Goal: Information Seeking & Learning: Learn about a topic

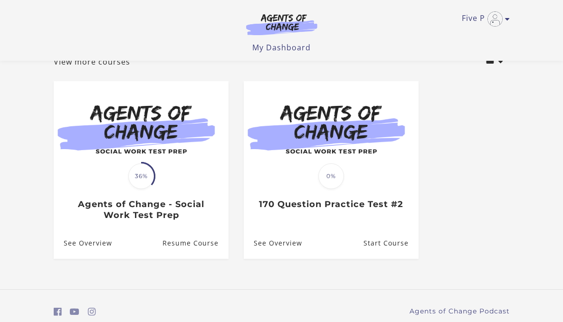
scroll to position [65, 0]
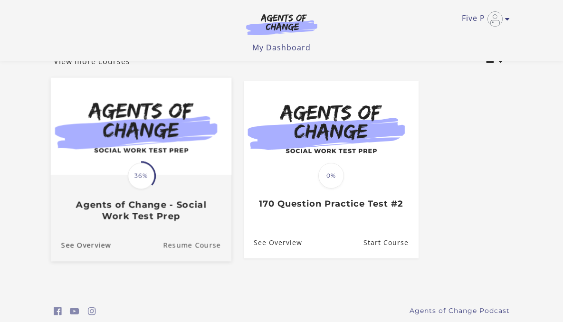
drag, startPoint x: 165, startPoint y: 246, endPoint x: 165, endPoint y: 240, distance: 6.2
click at [165, 246] on link "Resume Course" at bounding box center [197, 245] width 68 height 32
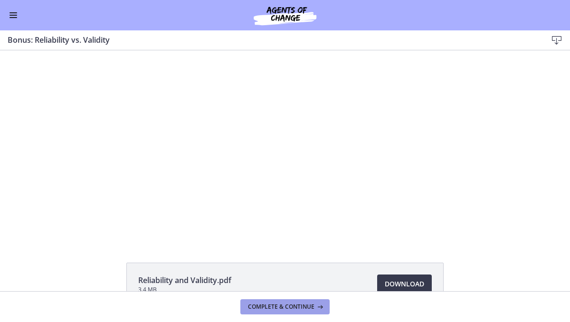
click at [279, 307] on span "Complete & continue" at bounding box center [281, 307] width 66 height 8
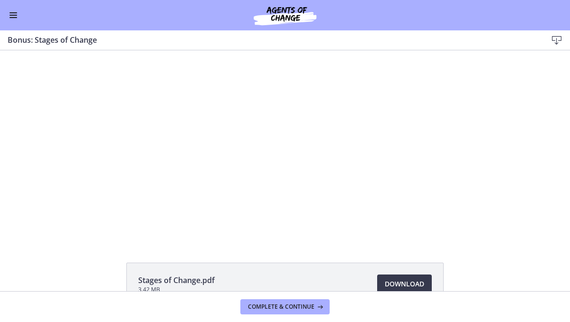
click at [61, 103] on div "Click for sound @keyframes VOLUME_SMALL_WAVE_FLASH { 0% { opacity: 0; } 33% { o…" at bounding box center [285, 145] width 570 height 190
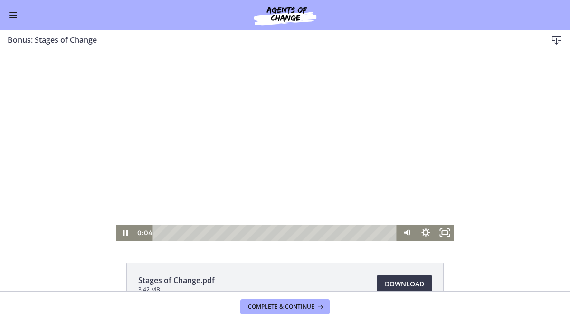
click at [299, 188] on div at bounding box center [285, 145] width 339 height 190
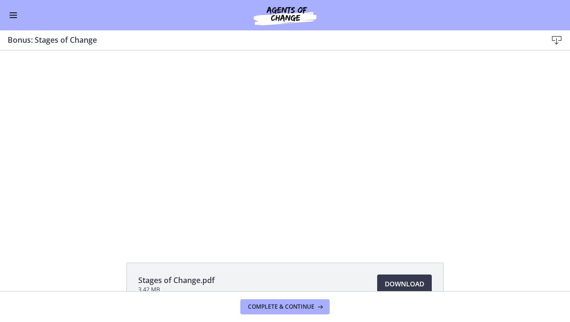
click at [17, 15] on span "Enable menu" at bounding box center [13, 15] width 8 height 1
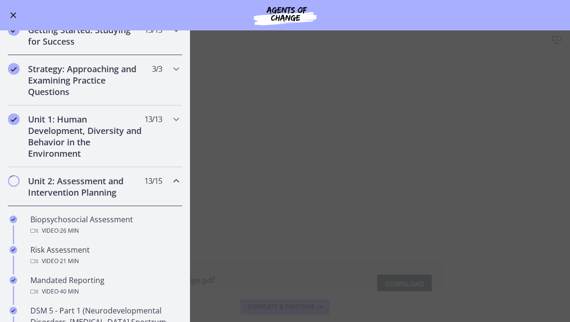
scroll to position [124, 0]
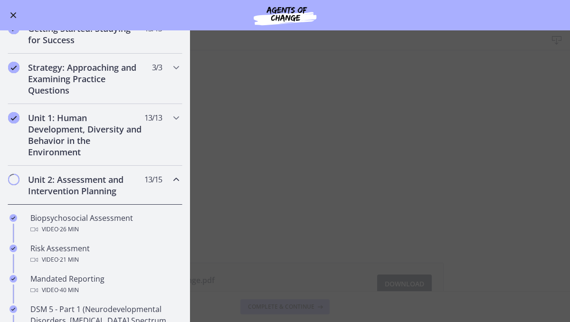
click at [113, 191] on h2 "Unit 2: Assessment and Intervention Planning" at bounding box center [86, 185] width 116 height 23
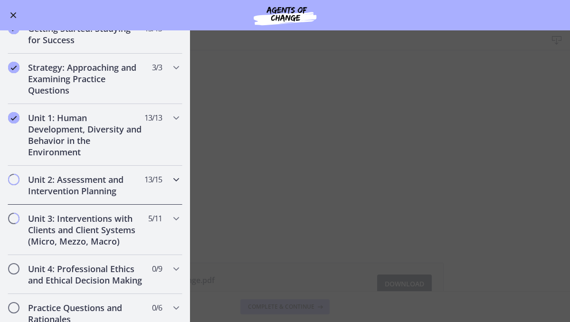
click at [84, 183] on h2 "Unit 2: Assessment and Intervention Planning" at bounding box center [86, 185] width 116 height 23
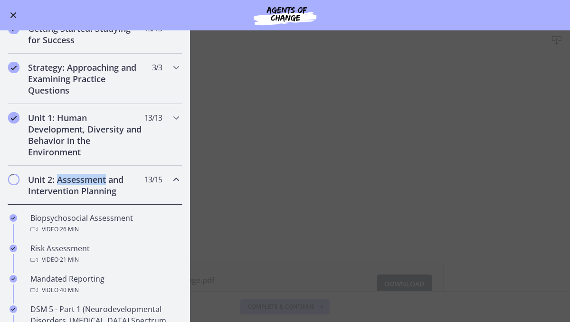
click at [84, 183] on h2 "Unit 2: Assessment and Intervention Planning" at bounding box center [86, 185] width 116 height 23
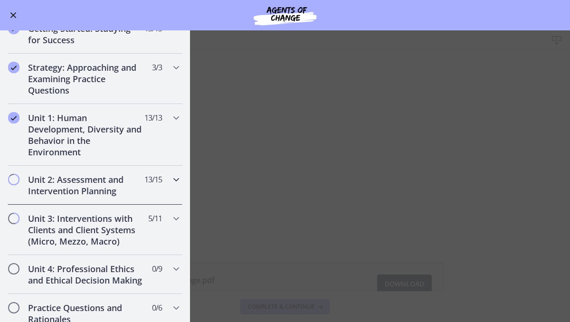
click at [85, 184] on h2 "Unit 2: Assessment and Intervention Planning" at bounding box center [86, 185] width 116 height 23
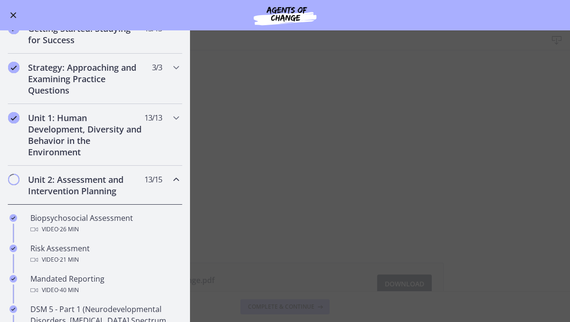
click at [17, 178] on span "Chapters" at bounding box center [13, 179] width 9 height 9
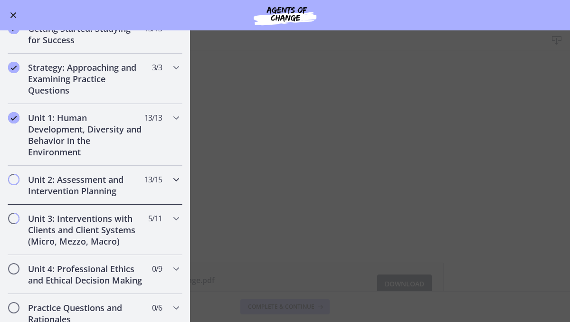
click at [86, 189] on h2 "Unit 2: Assessment and Intervention Planning" at bounding box center [86, 185] width 116 height 23
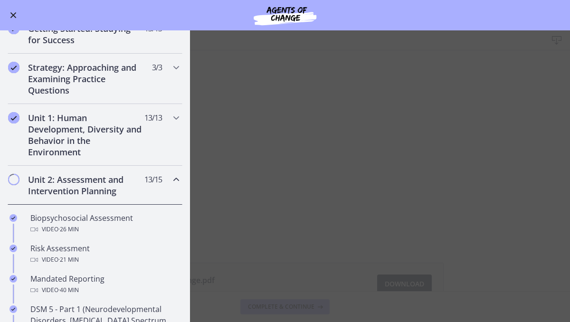
click at [87, 190] on h2 "Unit 2: Assessment and Intervention Planning" at bounding box center [86, 185] width 116 height 23
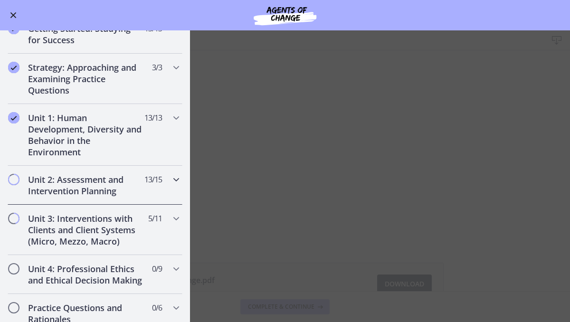
click at [170, 180] on icon "Chapters" at bounding box center [175, 179] width 11 height 11
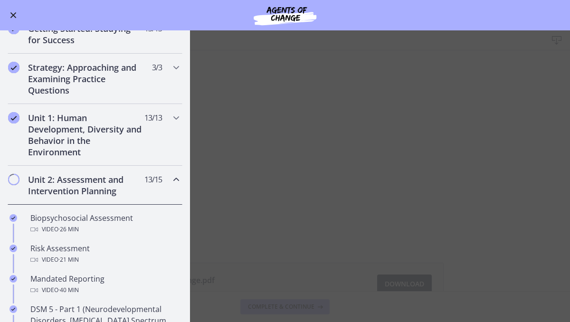
click at [107, 191] on h2 "Unit 2: Assessment and Intervention Planning" at bounding box center [86, 185] width 116 height 23
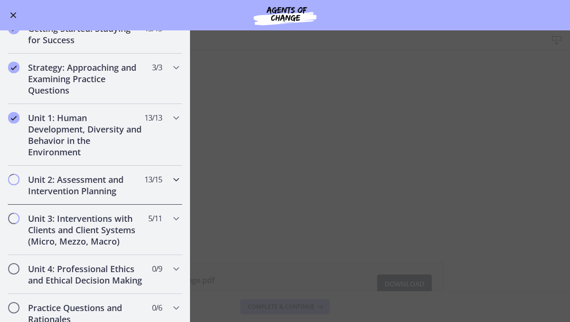
click at [14, 179] on span "Chapters" at bounding box center [13, 179] width 9 height 9
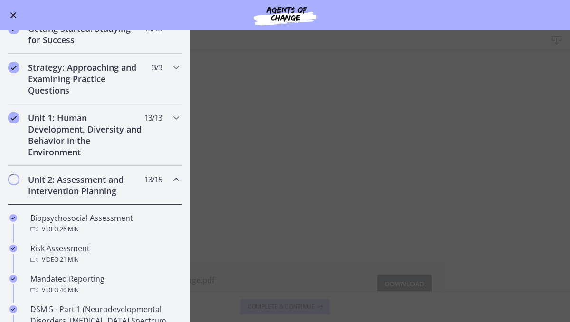
click at [62, 188] on h2 "Unit 2: Assessment and Intervention Planning" at bounding box center [86, 185] width 116 height 23
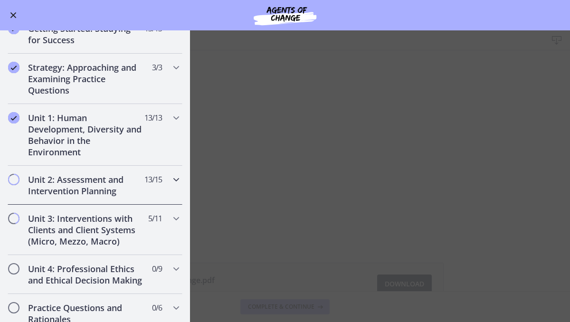
click at [66, 187] on h2 "Unit 2: Assessment and Intervention Planning" at bounding box center [86, 185] width 116 height 23
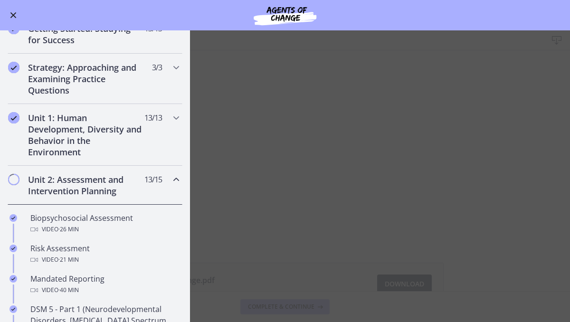
click at [170, 181] on icon "Chapters" at bounding box center [175, 179] width 11 height 11
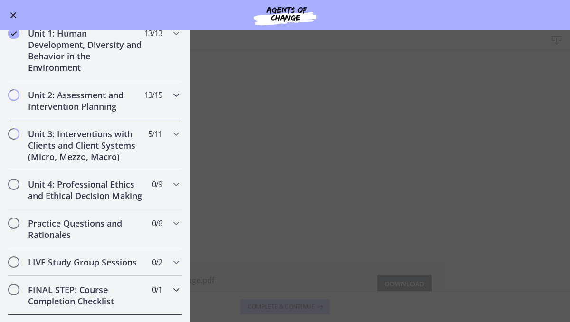
scroll to position [208, 0]
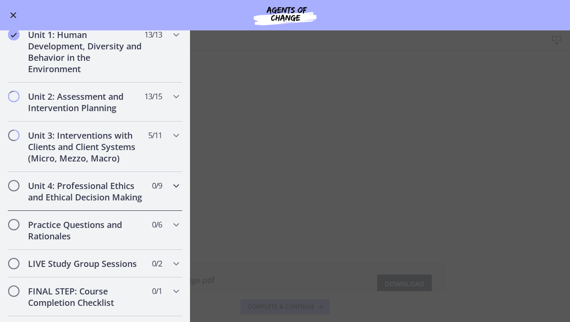
click at [108, 187] on h2 "Unit 4: Professional Ethics and Ethical Decision Making" at bounding box center [86, 191] width 116 height 23
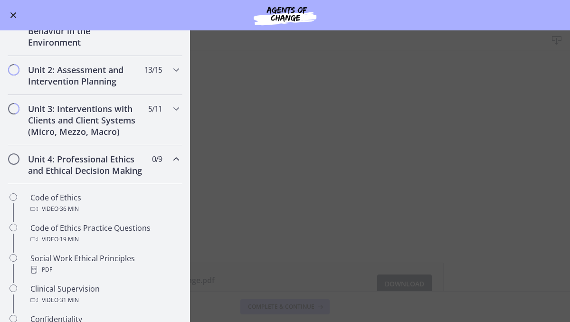
scroll to position [227, 0]
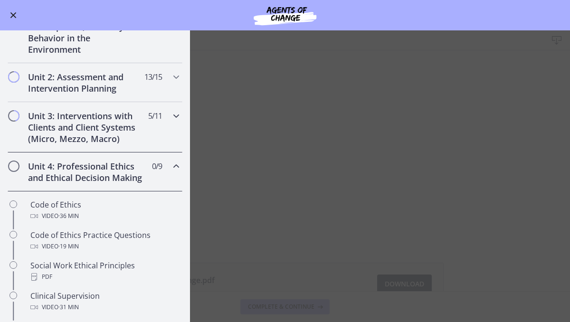
click at [113, 131] on h2 "Unit 3: Interventions with Clients and Client Systems (Micro, Mezzo, Macro)" at bounding box center [86, 127] width 116 height 34
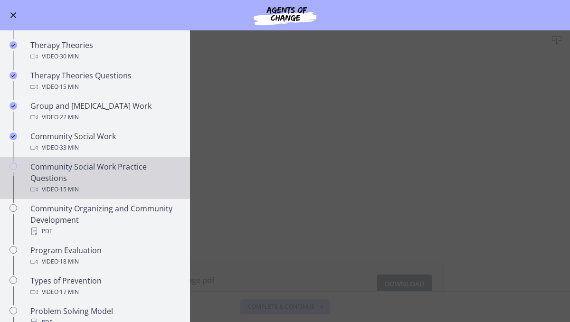
scroll to position [377, 0]
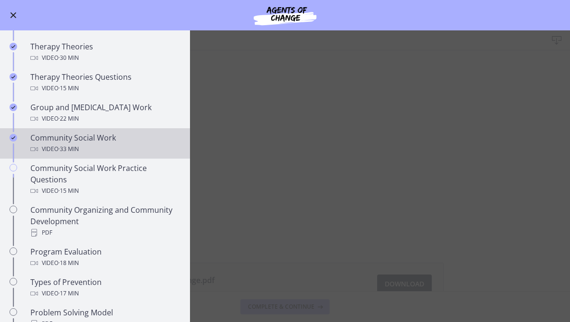
click at [86, 144] on div "Video · 33 min" at bounding box center [104, 148] width 148 height 11
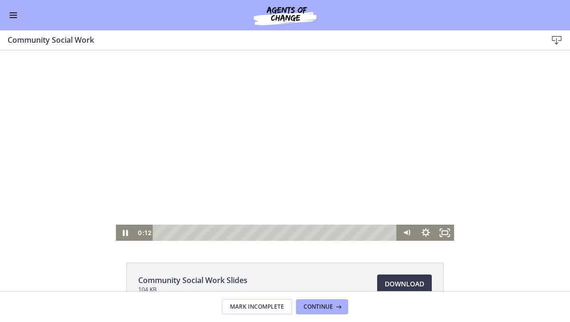
click at [252, 104] on div at bounding box center [285, 145] width 339 height 190
click at [268, 115] on div at bounding box center [285, 145] width 339 height 190
click at [441, 231] on rect "Fullscreen" at bounding box center [444, 232] width 7 height 5
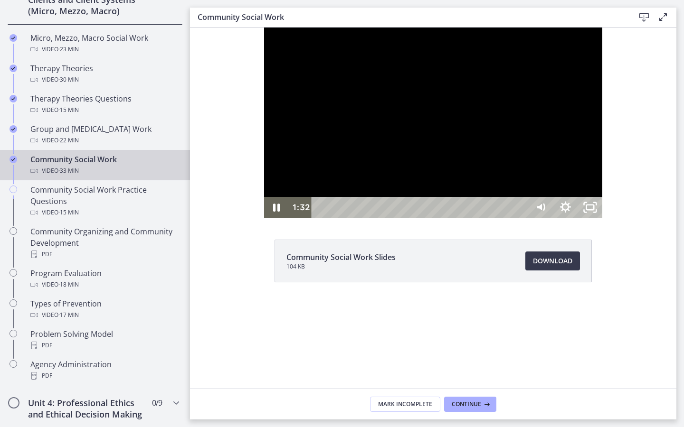
scroll to position [379, 0]
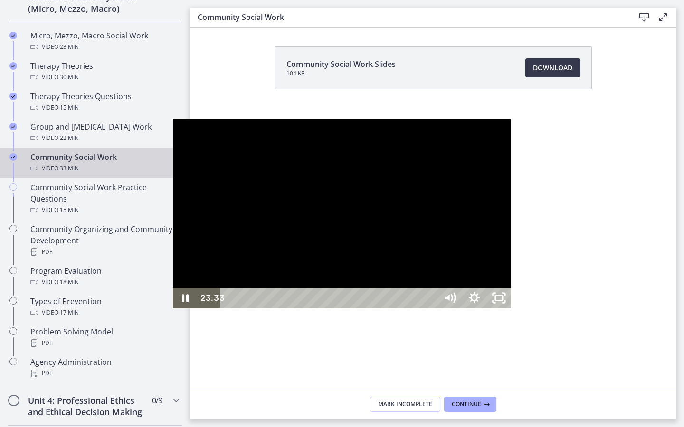
click at [330, 232] on div at bounding box center [342, 214] width 339 height 190
click at [431, 309] on div "23:01" at bounding box center [330, 298] width 202 height 21
click at [425, 309] on div "22:12" at bounding box center [330, 298] width 202 height 21
click at [408, 309] on div "21:09" at bounding box center [330, 298] width 202 height 21
click at [389, 309] on div "19:58" at bounding box center [330, 298] width 202 height 21
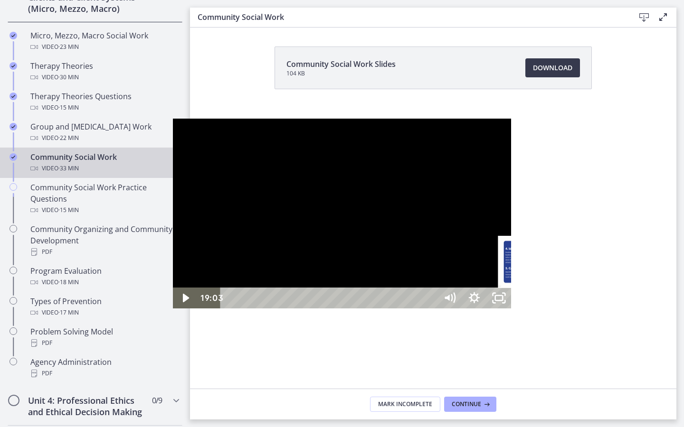
click at [373, 309] on div "19:03" at bounding box center [330, 298] width 202 height 21
click at [348, 309] on div "17:30" at bounding box center [330, 298] width 202 height 21
click at [515, 302] on div "Playbar" at bounding box center [518, 298] width 7 height 7
click at [365, 309] on div at bounding box center [342, 214] width 339 height 190
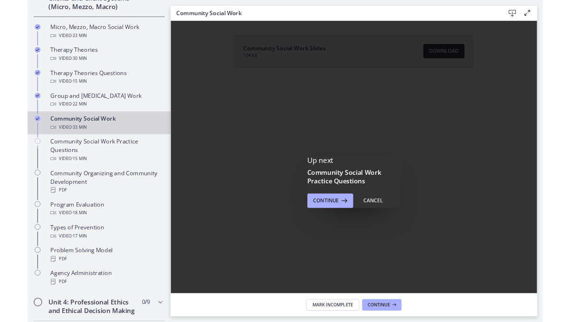
scroll to position [0, 0]
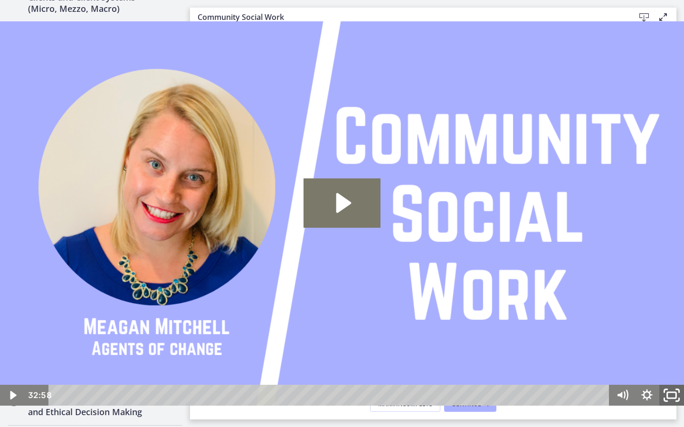
click at [569, 321] on icon "Fullscreen" at bounding box center [671, 395] width 29 height 25
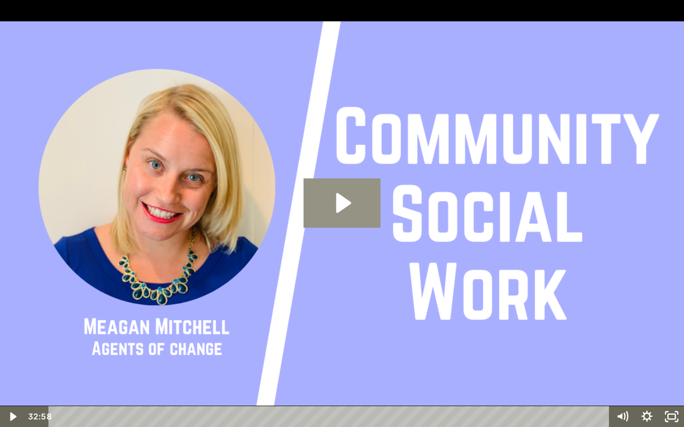
click at [357, 204] on icon "Play Video: cbe5qimtov91j64ic0dg.mp4" at bounding box center [341, 203] width 77 height 49
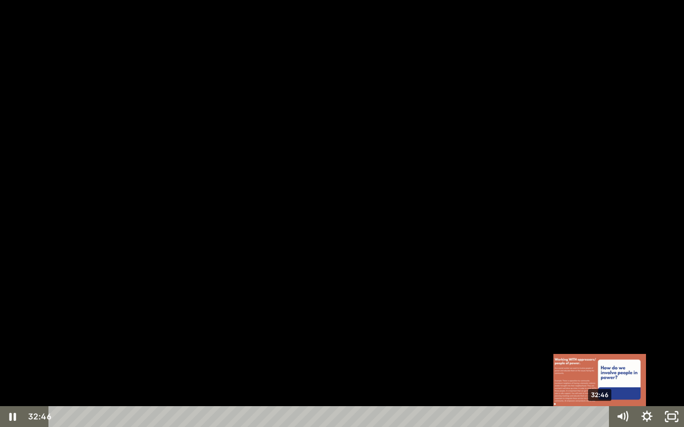
click at [569, 321] on div "32:46" at bounding box center [331, 416] width 546 height 21
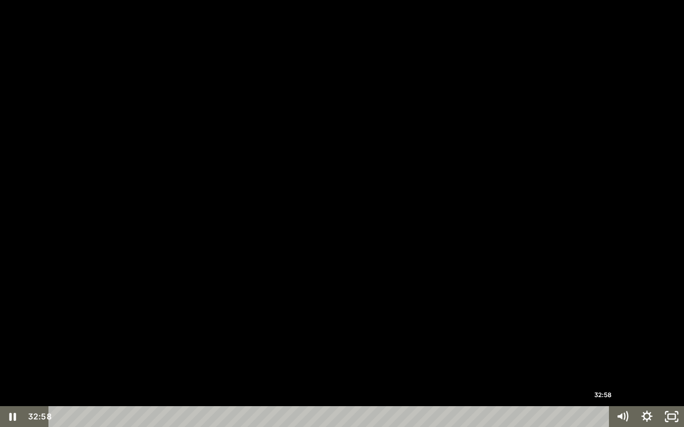
click at [569, 321] on div "32:58" at bounding box center [331, 416] width 546 height 21
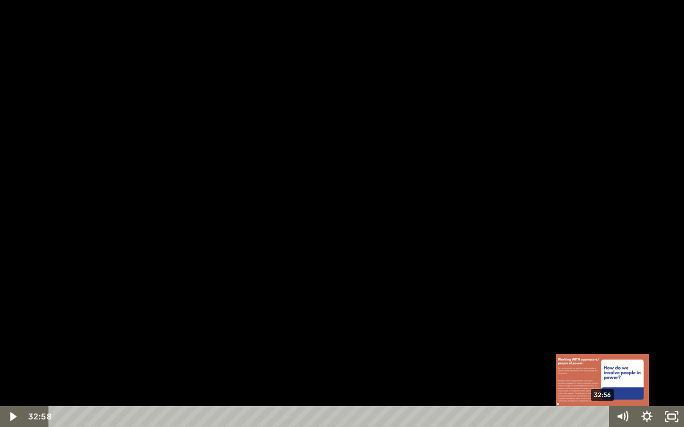
click at [569, 321] on div "Playbar" at bounding box center [602, 417] width 7 height 7
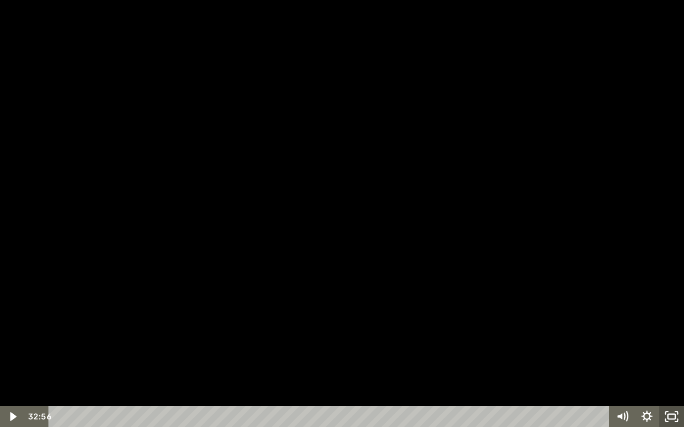
click at [569, 321] on rect "Unfullscreen" at bounding box center [672, 417] width 8 height 5
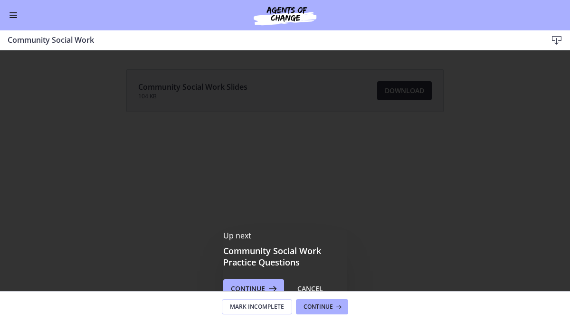
scroll to position [377, 0]
click at [315, 307] on span "Continue" at bounding box center [317, 307] width 29 height 8
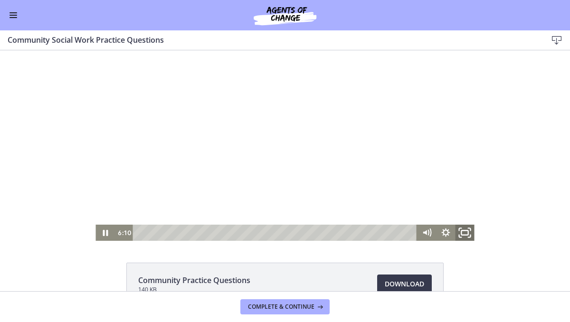
click at [462, 231] on icon "Fullscreen" at bounding box center [464, 232] width 23 height 19
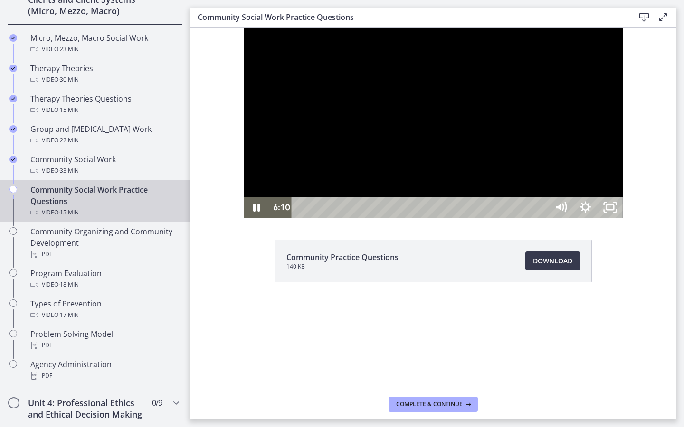
scroll to position [379, 0]
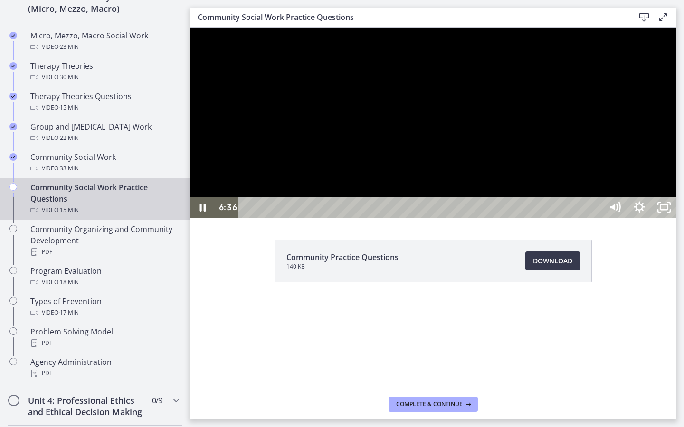
click at [531, 218] on div at bounding box center [433, 123] width 486 height 190
click at [569, 131] on div at bounding box center [433, 123] width 486 height 190
click at [569, 218] on div at bounding box center [433, 123] width 486 height 190
click at [552, 218] on div at bounding box center [433, 123] width 486 height 190
click at [490, 218] on div at bounding box center [433, 123] width 486 height 190
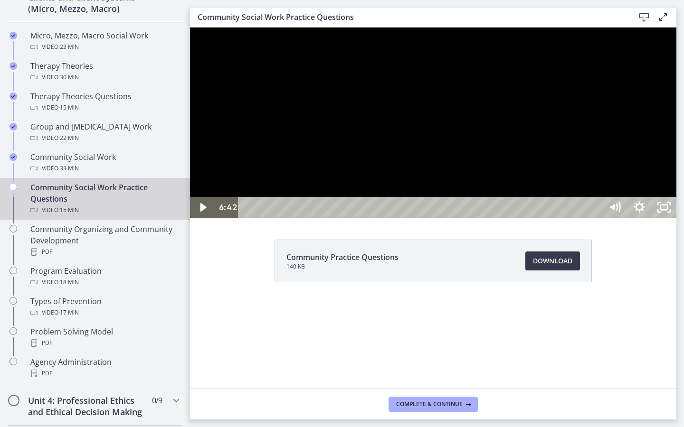
click at [541, 218] on div at bounding box center [433, 123] width 486 height 190
click at [569, 218] on div at bounding box center [433, 123] width 486 height 190
click at [569, 175] on div at bounding box center [433, 123] width 486 height 190
click at [451, 218] on div at bounding box center [433, 123] width 486 height 190
click at [467, 218] on div at bounding box center [433, 123] width 486 height 190
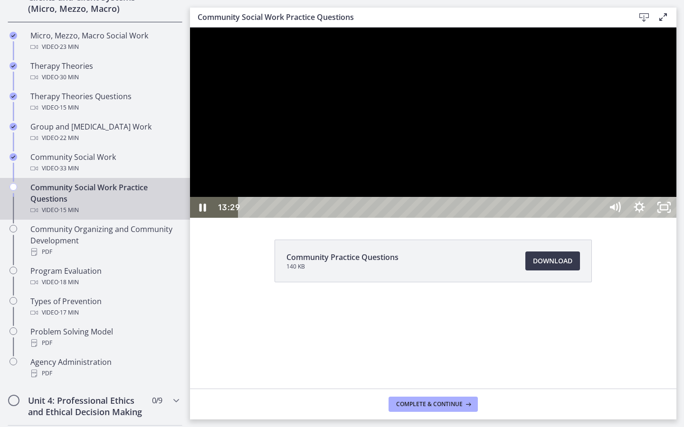
click at [435, 208] on div at bounding box center [433, 123] width 486 height 190
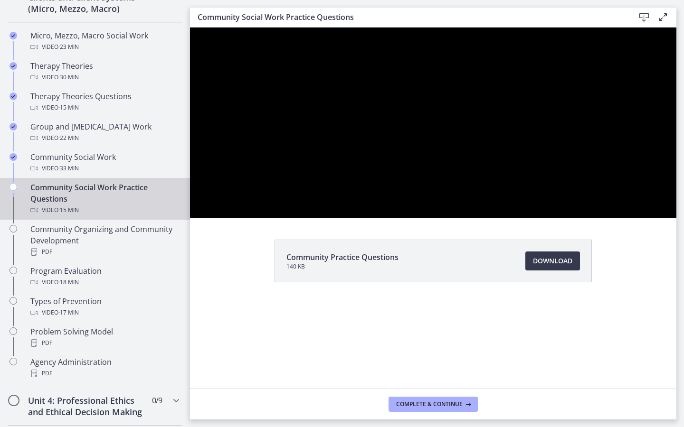
click at [435, 208] on div at bounding box center [433, 123] width 486 height 190
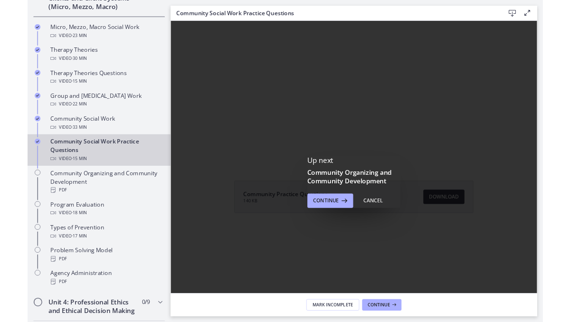
scroll to position [0, 0]
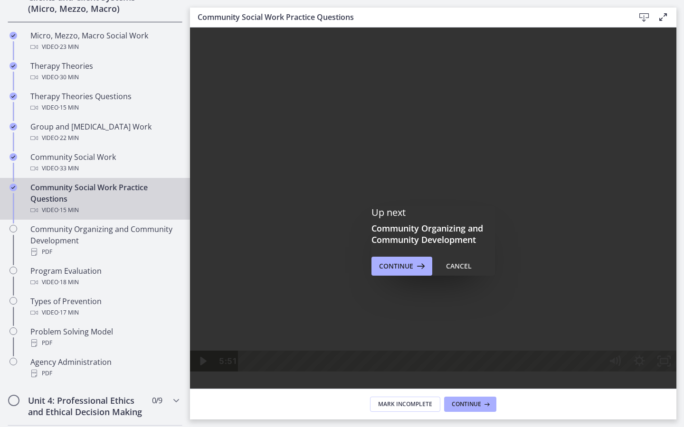
click at [534, 205] on div at bounding box center [433, 200] width 486 height 344
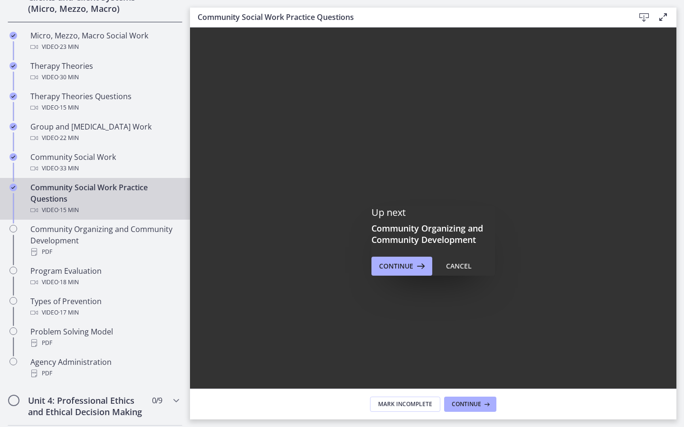
click at [513, 251] on div at bounding box center [433, 200] width 486 height 344
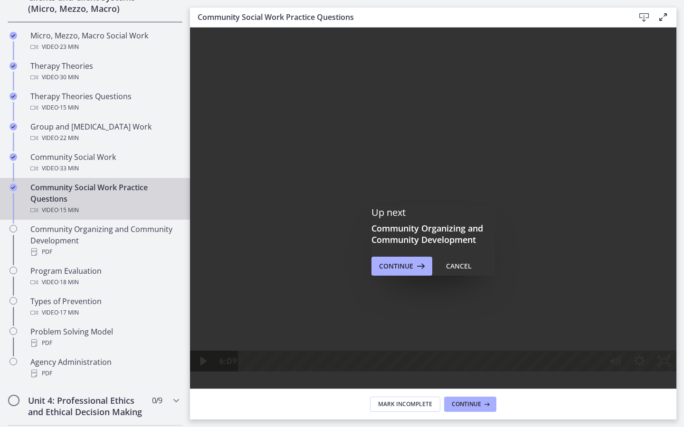
click at [497, 302] on div at bounding box center [433, 200] width 486 height 344
click at [569, 321] on div "11:23" at bounding box center [421, 361] width 349 height 21
click at [569, 321] on rect "Fullscreen" at bounding box center [664, 362] width 9 height 6
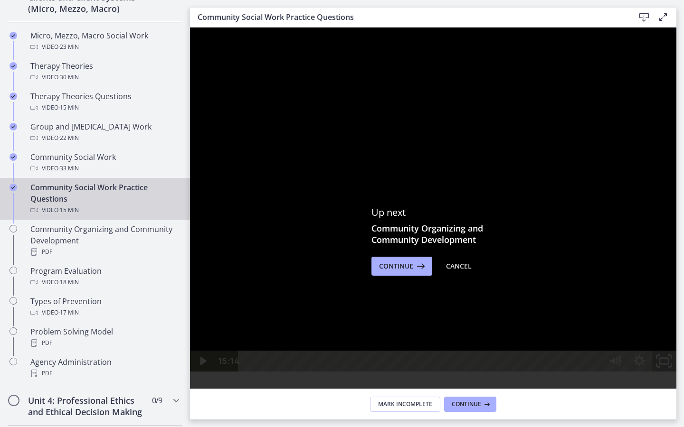
click at [569, 321] on icon "Unfullscreen" at bounding box center [663, 361] width 29 height 25
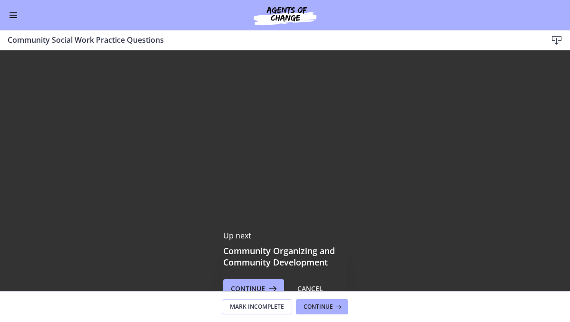
scroll to position [377, 0]
click at [339, 306] on icon at bounding box center [337, 307] width 9 height 8
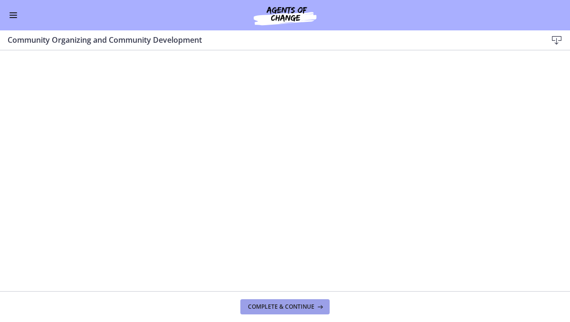
click at [258, 308] on span "Complete & continue" at bounding box center [281, 307] width 66 height 8
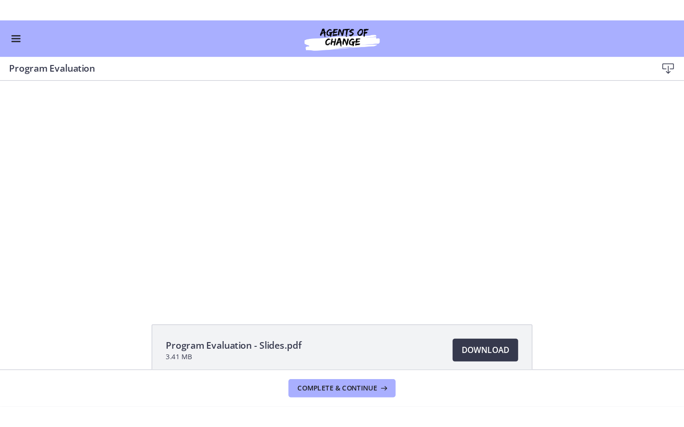
scroll to position [11, 0]
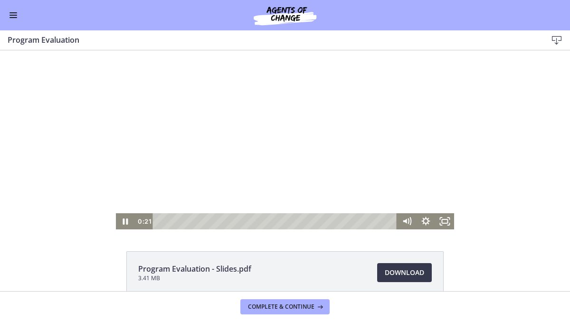
click at [350, 151] on div at bounding box center [285, 134] width 339 height 190
click at [437, 222] on icon "Fullscreen" at bounding box center [444, 221] width 19 height 16
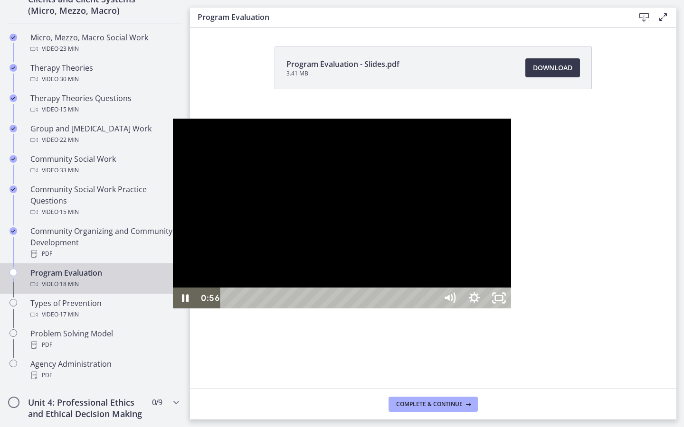
scroll to position [379, 0]
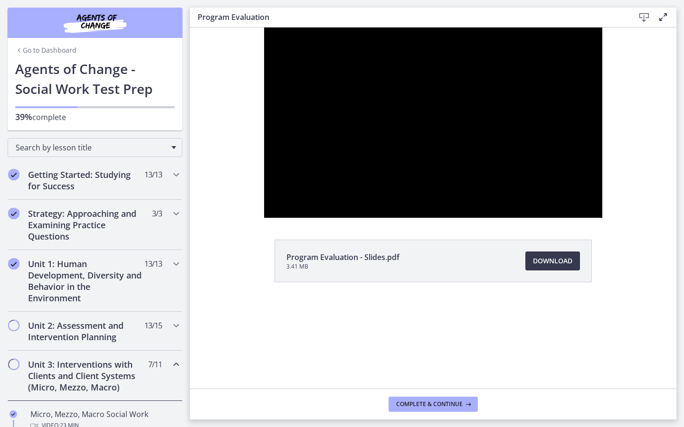
scroll to position [379, 0]
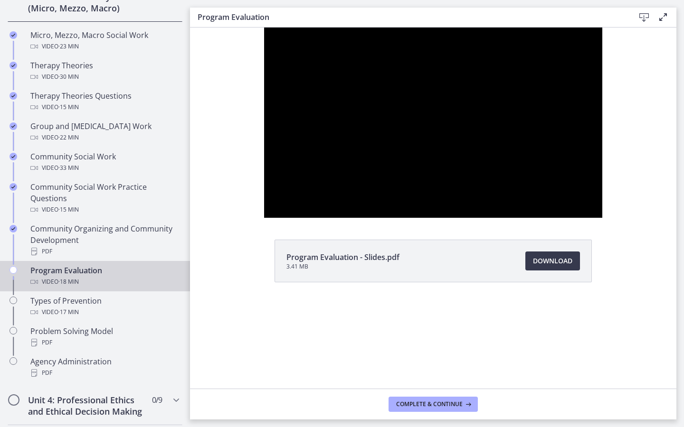
click at [603, 218] on div at bounding box center [433, 123] width 339 height 190
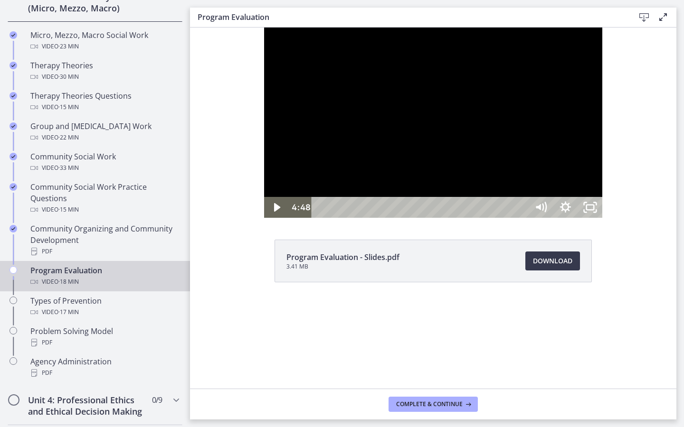
click at [603, 218] on div at bounding box center [433, 123] width 339 height 190
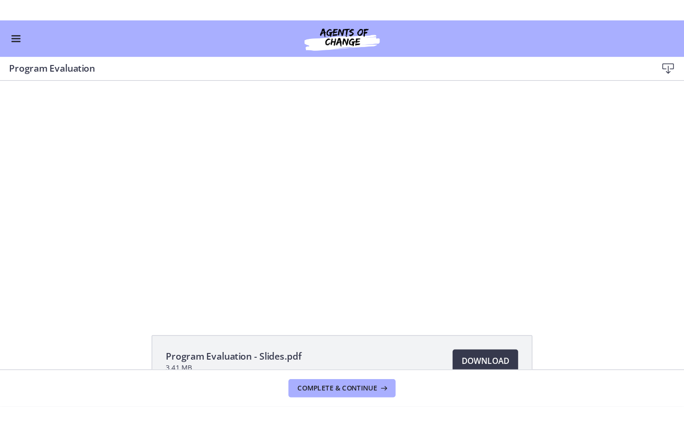
scroll to position [377, 0]
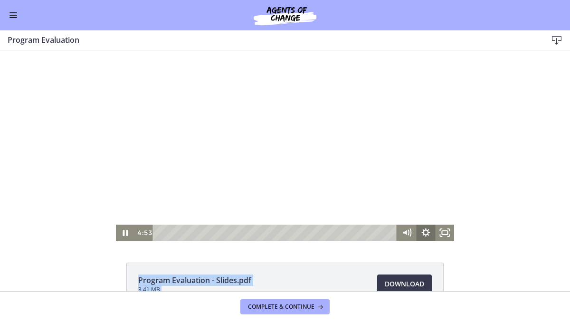
drag, startPoint x: 477, startPoint y: 321, endPoint x: 427, endPoint y: 224, distance: 108.3
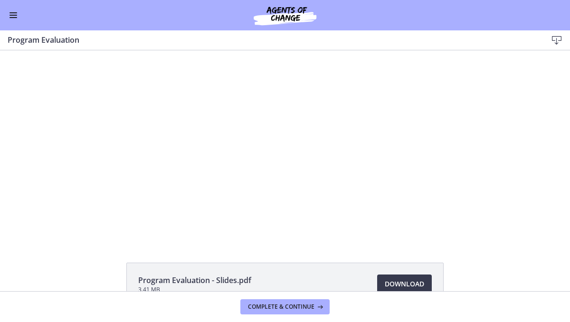
click at [441, 241] on div "Program Evaluation - Slides.pdf 3.41 MB Download Opens in a new window" at bounding box center [285, 170] width 570 height 241
click at [442, 242] on div "Program Evaluation - Slides.pdf 3.41 MB Download Opens in a new window" at bounding box center [285, 170] width 570 height 241
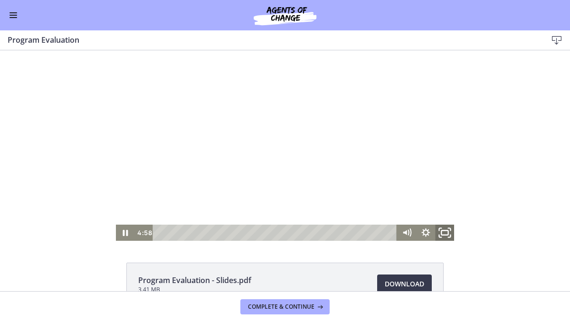
click at [441, 226] on icon "Fullscreen" at bounding box center [444, 232] width 23 height 19
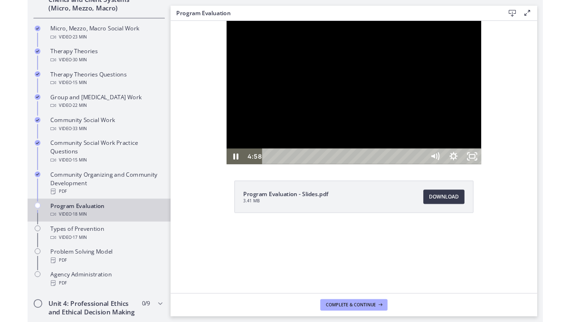
scroll to position [379, 0]
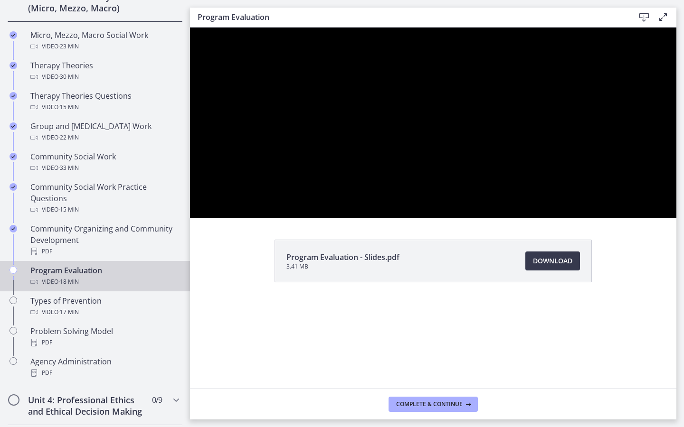
click at [676, 218] on div at bounding box center [433, 123] width 486 height 190
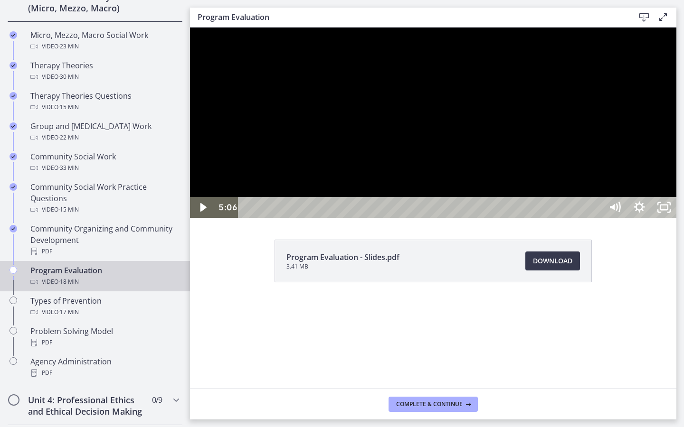
click at [676, 218] on div at bounding box center [433, 123] width 486 height 190
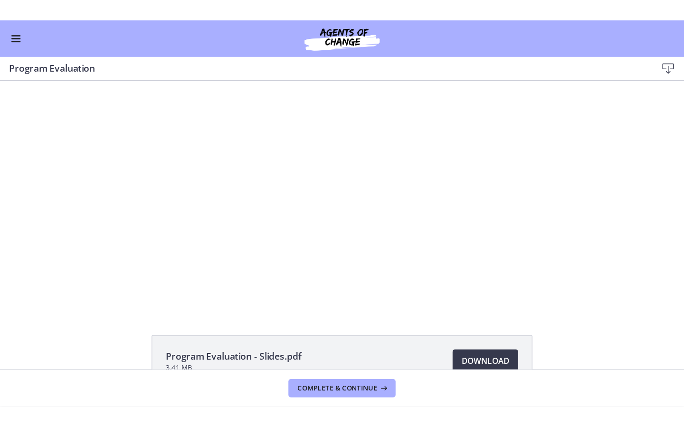
scroll to position [377, 0]
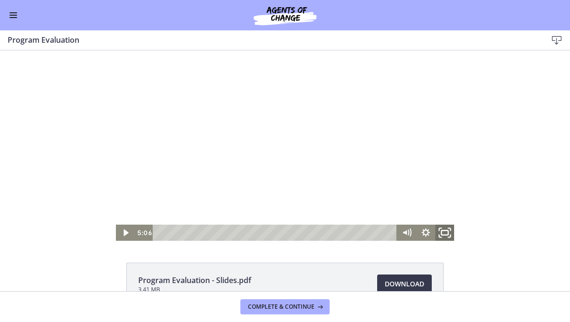
click at [443, 231] on icon "Fullscreen" at bounding box center [444, 232] width 23 height 19
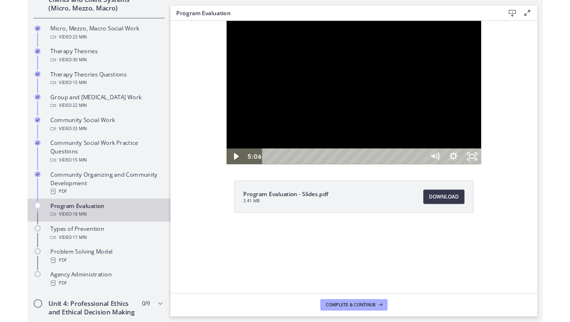
scroll to position [379, 0]
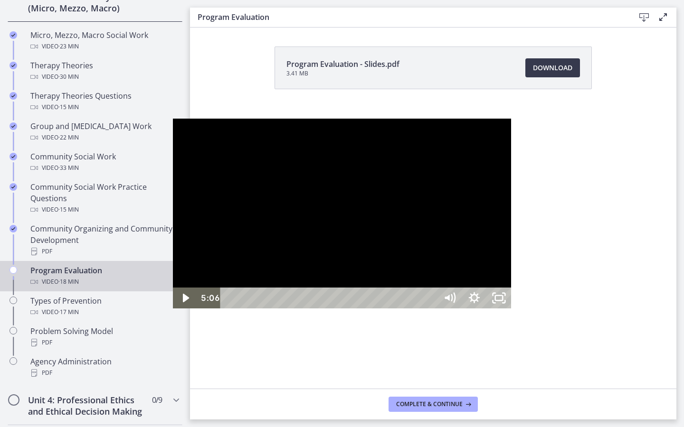
click at [503, 280] on div at bounding box center [342, 214] width 339 height 190
click at [490, 270] on div at bounding box center [342, 214] width 339 height 190
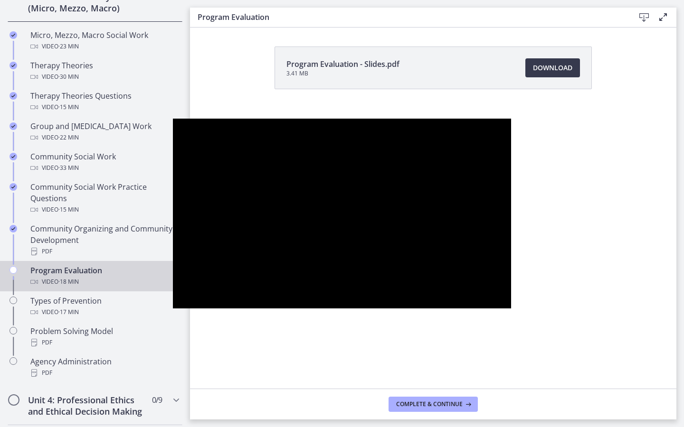
click at [490, 270] on div at bounding box center [342, 214] width 339 height 190
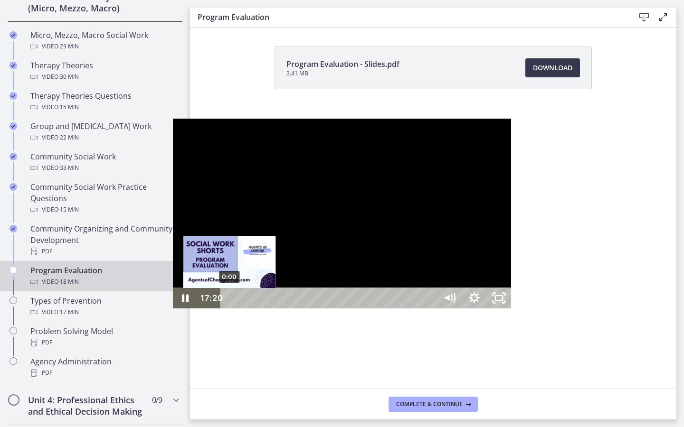
click at [229, 309] on div "0:00" at bounding box center [330, 298] width 202 height 21
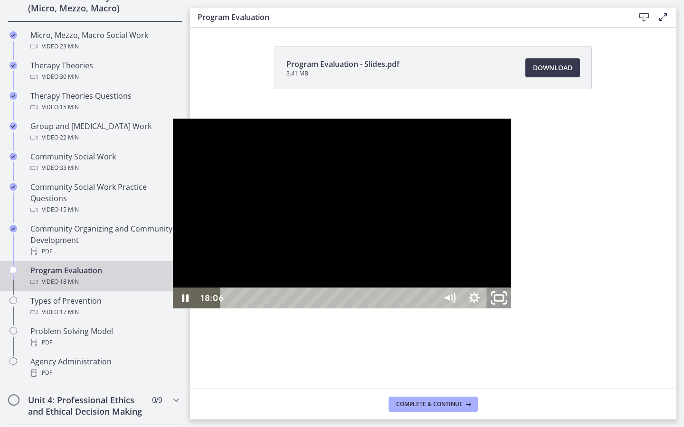
click at [513, 311] on icon "Unfullscreen" at bounding box center [498, 298] width 29 height 25
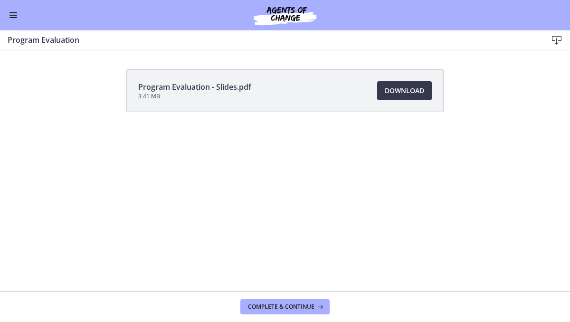
scroll to position [377, 0]
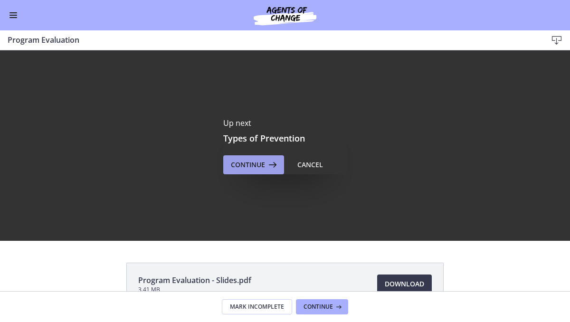
click at [273, 162] on icon at bounding box center [271, 164] width 13 height 11
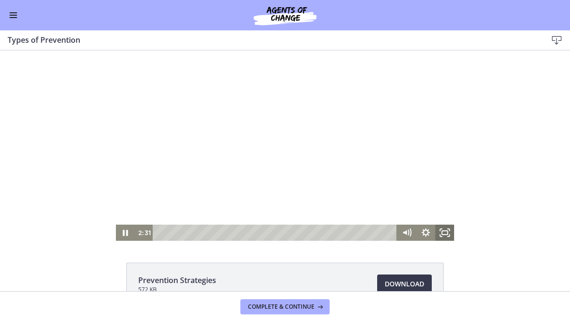
click at [440, 228] on icon "Fullscreen" at bounding box center [444, 233] width 19 height 16
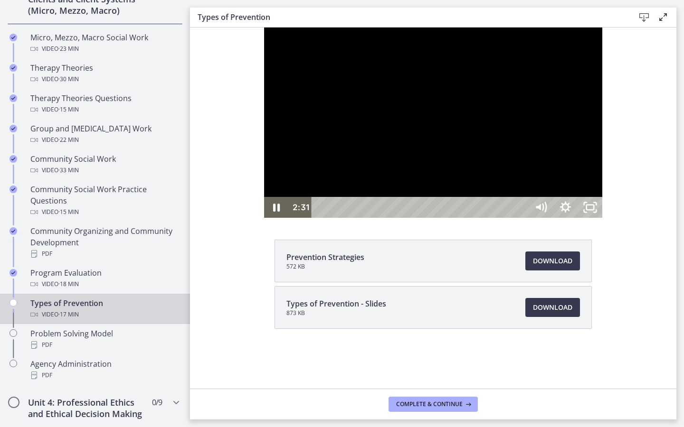
scroll to position [379, 0]
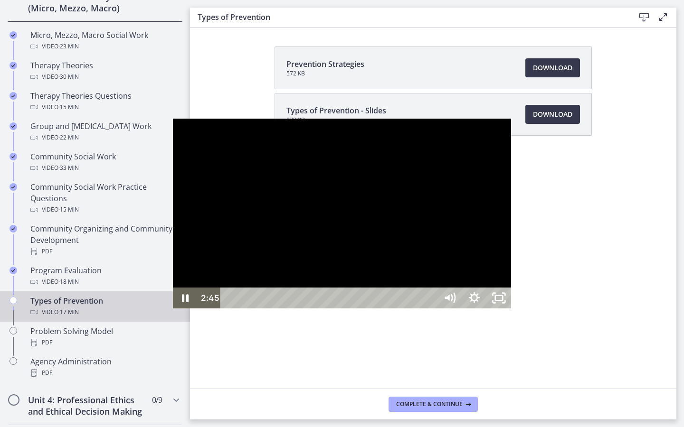
click at [497, 275] on div at bounding box center [342, 214] width 339 height 190
click at [370, 275] on div at bounding box center [342, 214] width 339 height 190
click at [243, 238] on div at bounding box center [342, 214] width 339 height 190
click at [271, 161] on div at bounding box center [342, 214] width 339 height 190
